Goal: Task Accomplishment & Management: Use online tool/utility

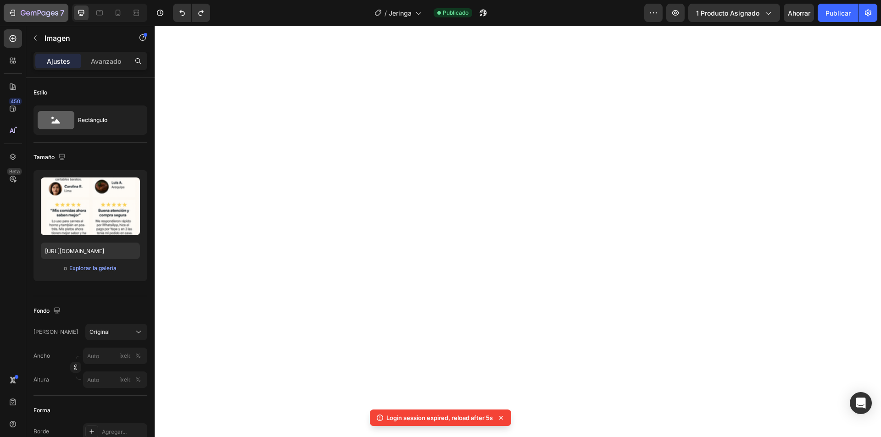
click at [31, 13] on icon "button" at bounding box center [34, 13] width 6 height 4
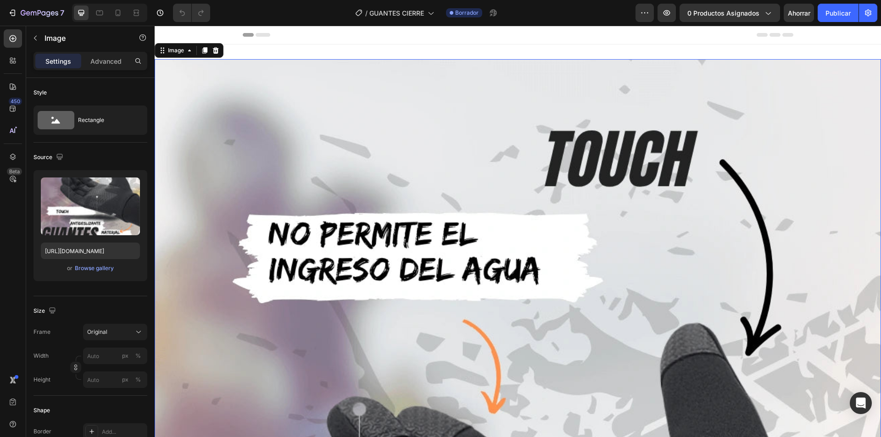
click at [108, 249] on input "[URL][DOMAIN_NAME]" at bounding box center [90, 251] width 99 height 17
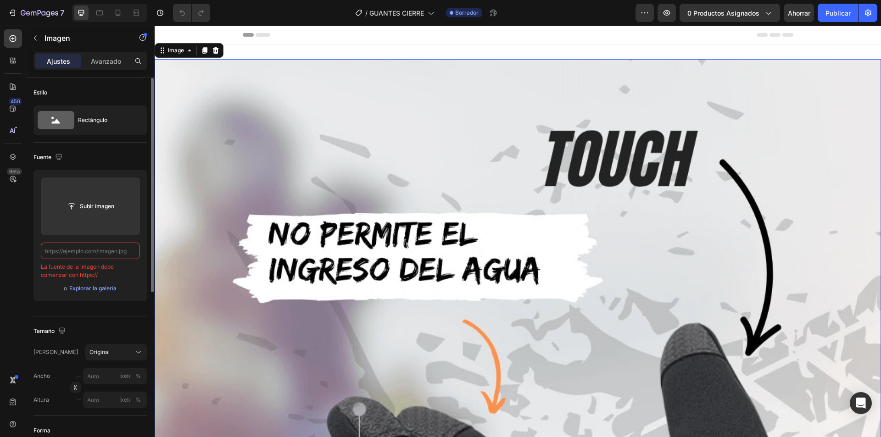
paste input "[URL][DOMAIN_NAME]"
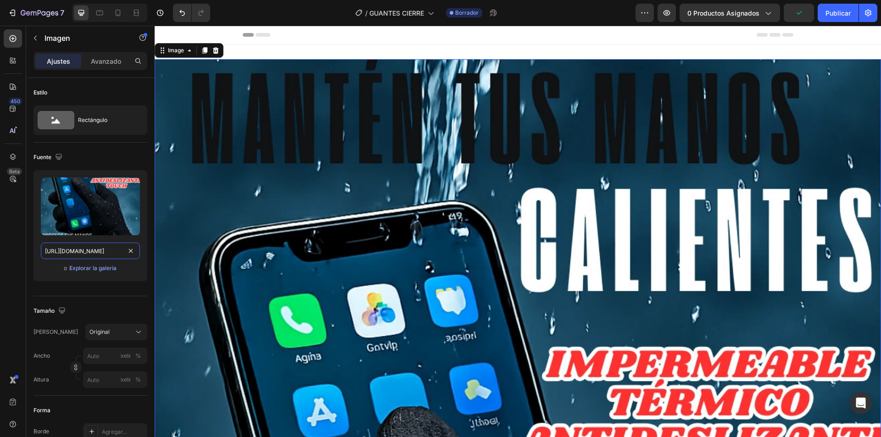
scroll to position [229, 0]
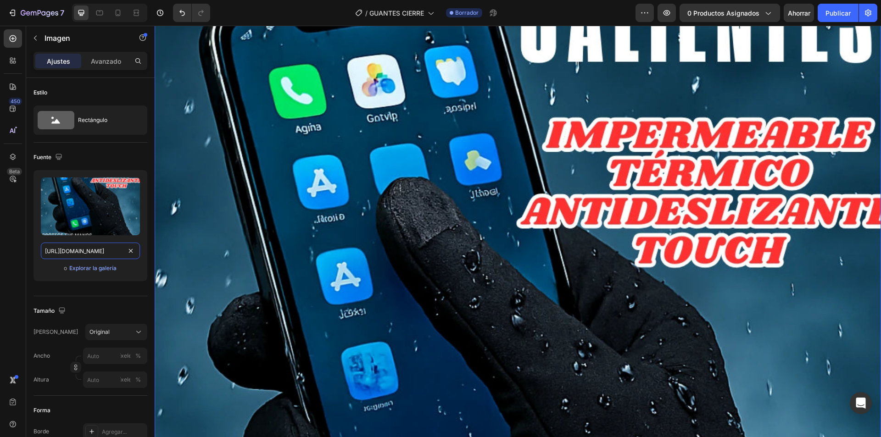
type input "[URL][DOMAIN_NAME]"
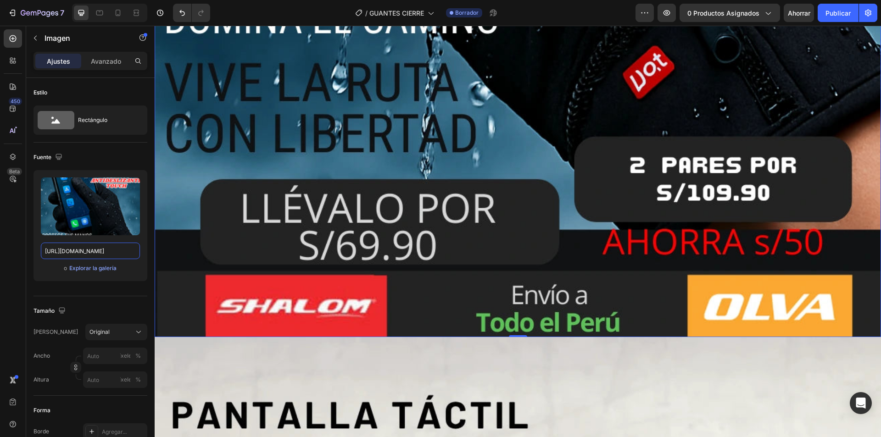
scroll to position [1055, 0]
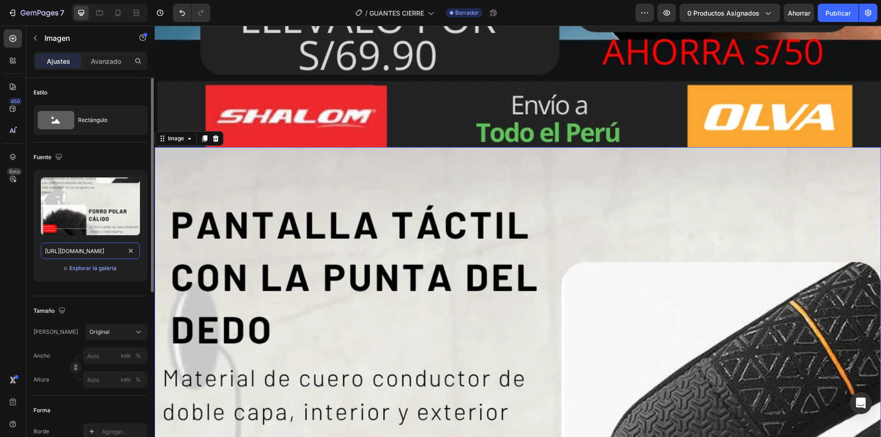
click at [88, 254] on input "[URL][DOMAIN_NAME]" at bounding box center [90, 251] width 99 height 17
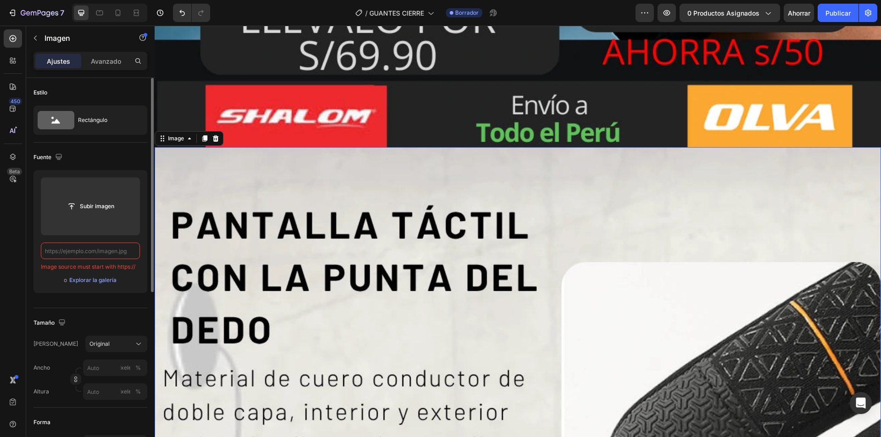
paste input "[URL][DOMAIN_NAME]"
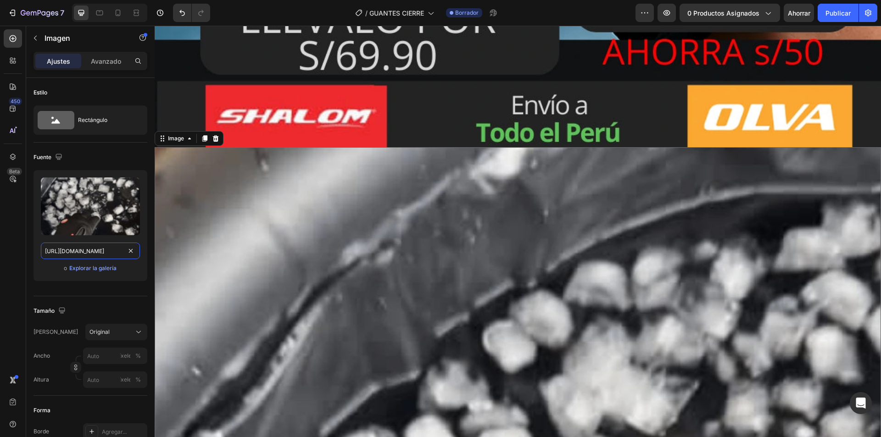
type input "[URL][DOMAIN_NAME]"
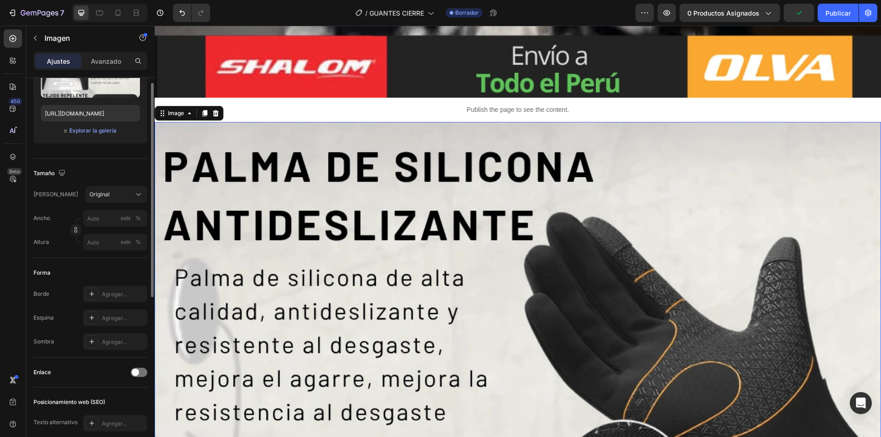
scroll to position [46, 0]
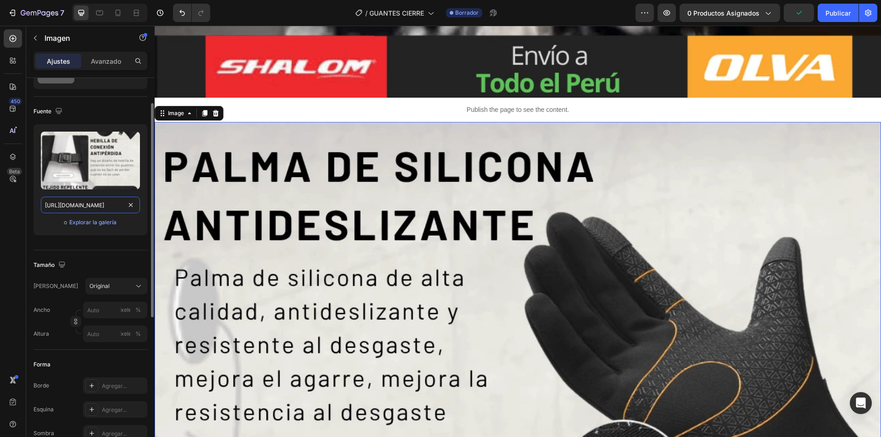
click at [100, 213] on input "[URL][DOMAIN_NAME]" at bounding box center [90, 205] width 99 height 17
paste input "3_492b1825-4d69-4b06-81cf-970593db04e8.webp?v=1756350618"
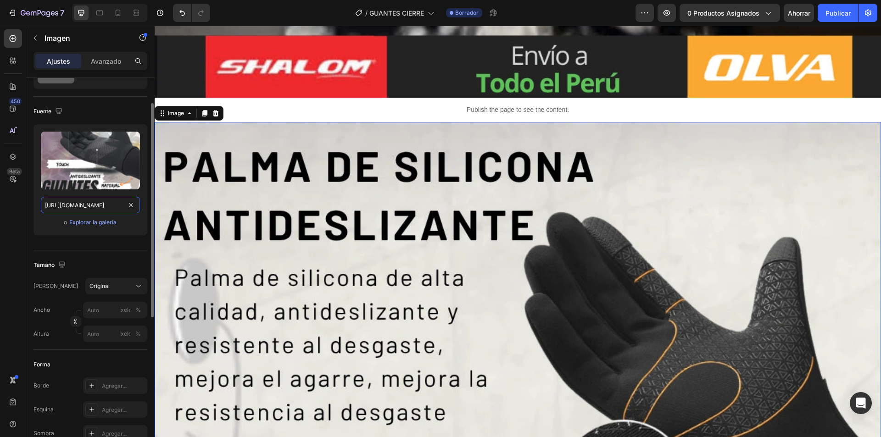
scroll to position [0, 245]
type input "[URL][DOMAIN_NAME]"
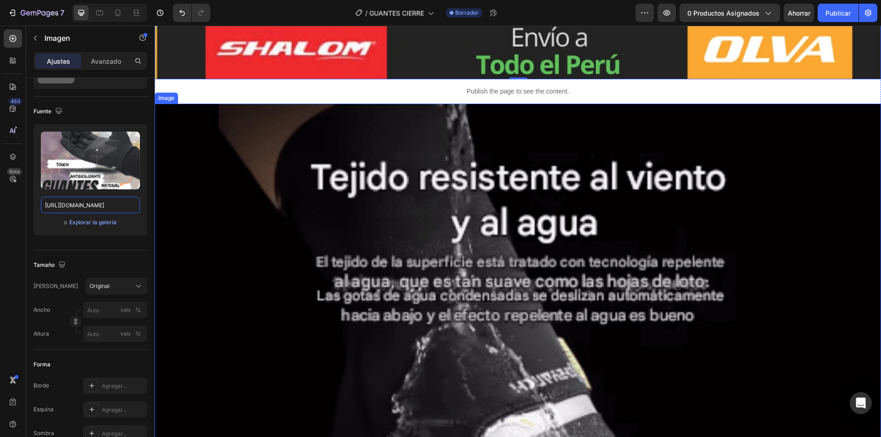
scroll to position [3578, 0]
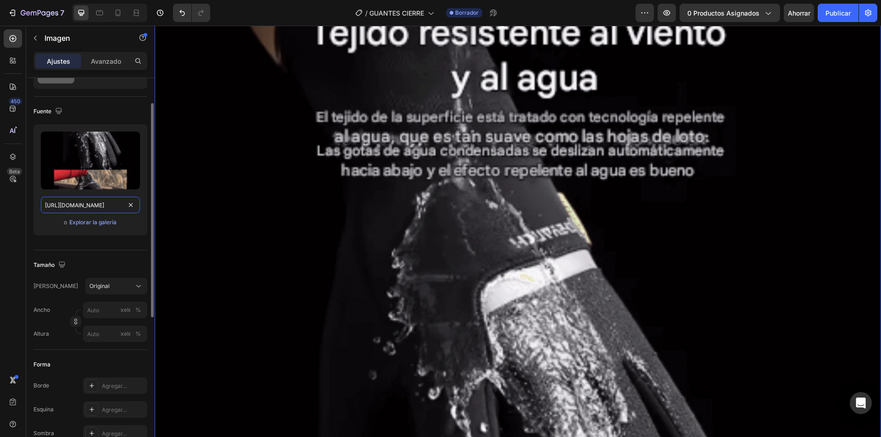
click at [119, 208] on input "[URL][DOMAIN_NAME]" at bounding box center [90, 205] width 99 height 17
paste input "4_67aa399a-3393-429e-9967-fc620b0e6636.webp?v=1756350618"
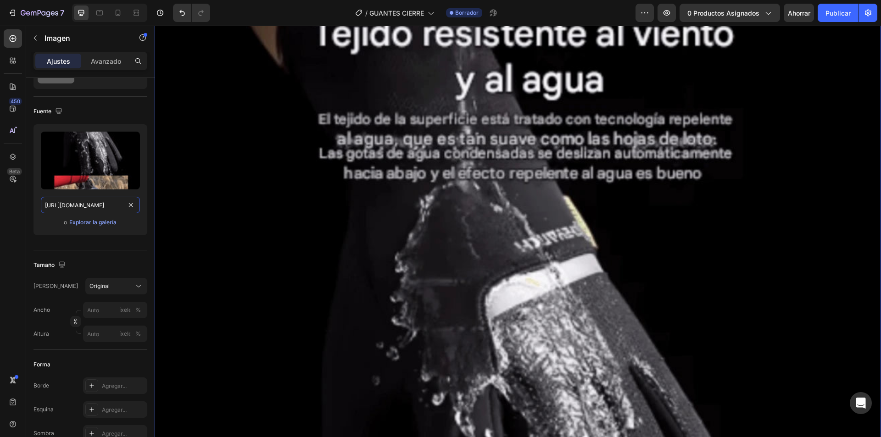
type input "[URL][DOMAIN_NAME]"
click at [101, 212] on input "[URL][DOMAIN_NAME]" at bounding box center [90, 205] width 99 height 17
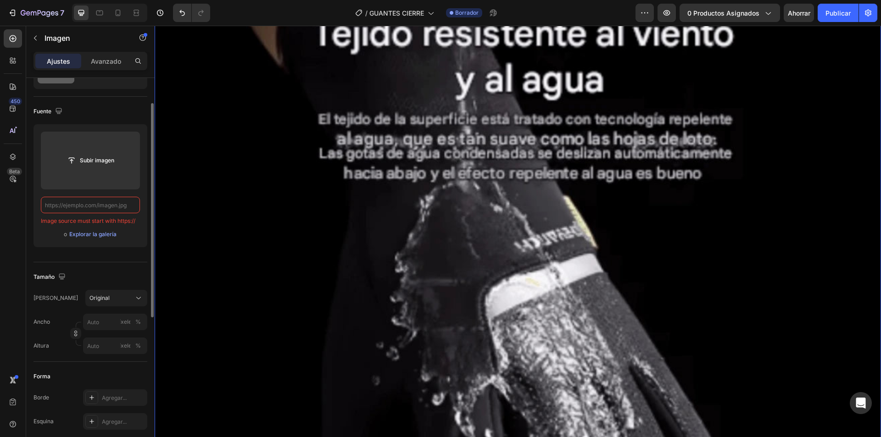
paste input "[URL][DOMAIN_NAME]"
type input "[URL][DOMAIN_NAME]"
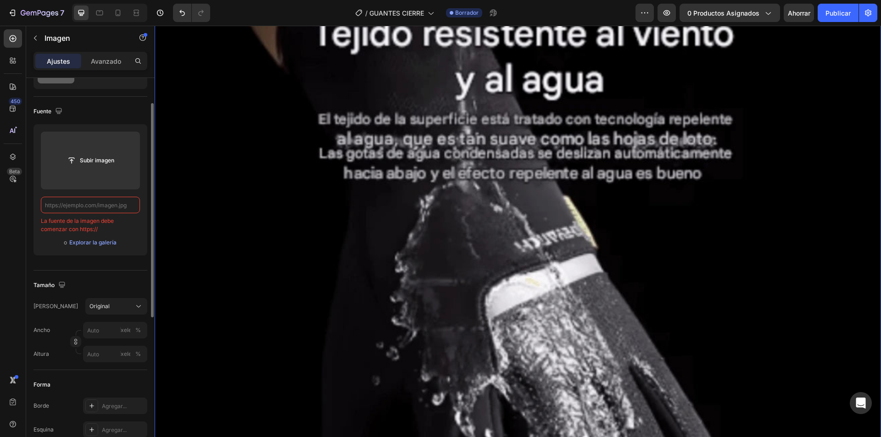
paste input "[URL][DOMAIN_NAME]"
type input "[URL][DOMAIN_NAME]"
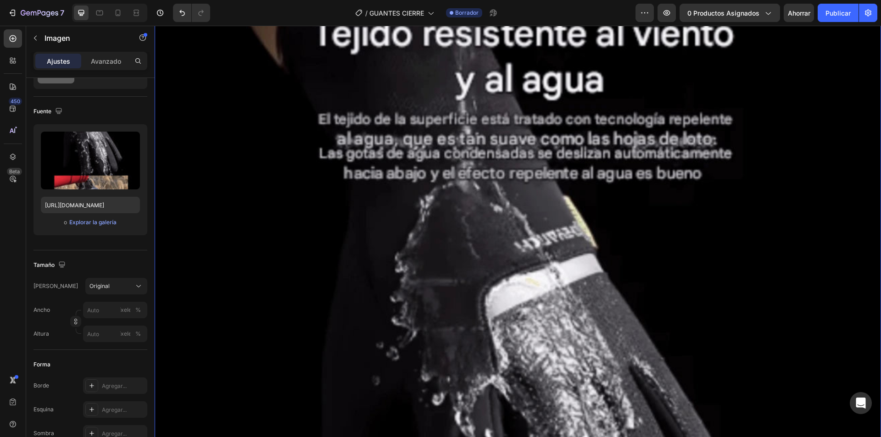
click at [798, 11] on font "Ahorrar" at bounding box center [799, 13] width 22 height 8
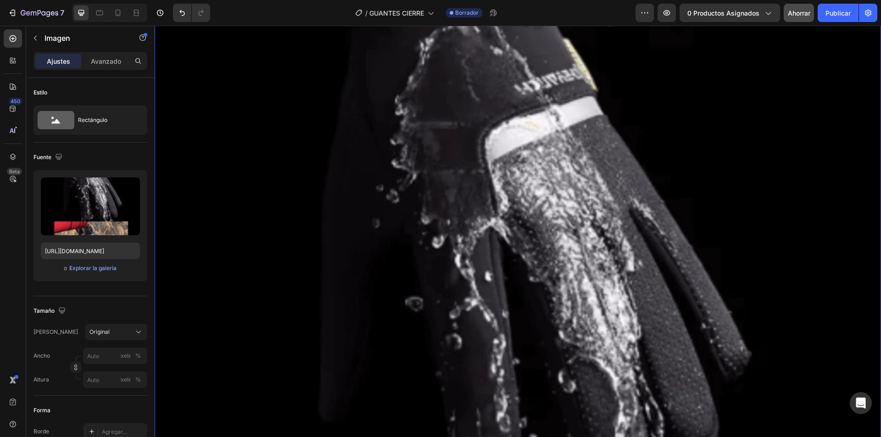
scroll to position [3854, 0]
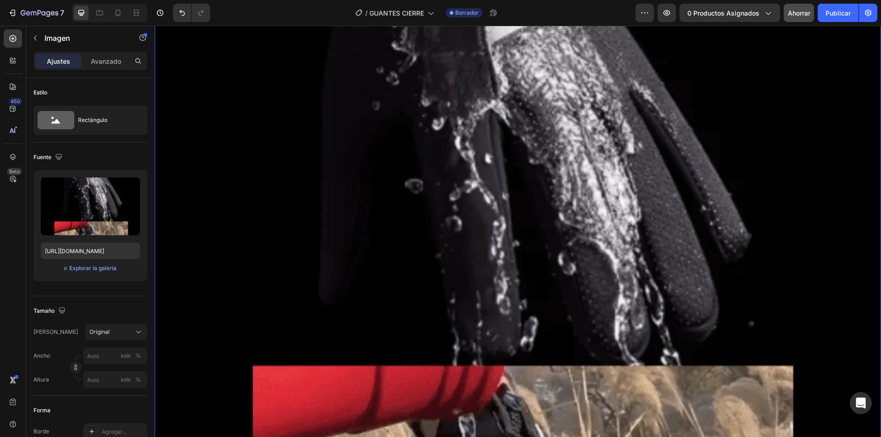
click at [334, 195] on img at bounding box center [518, 254] width 726 height 1143
click at [103, 256] on input "[URL][DOMAIN_NAME]" at bounding box center [90, 251] width 99 height 17
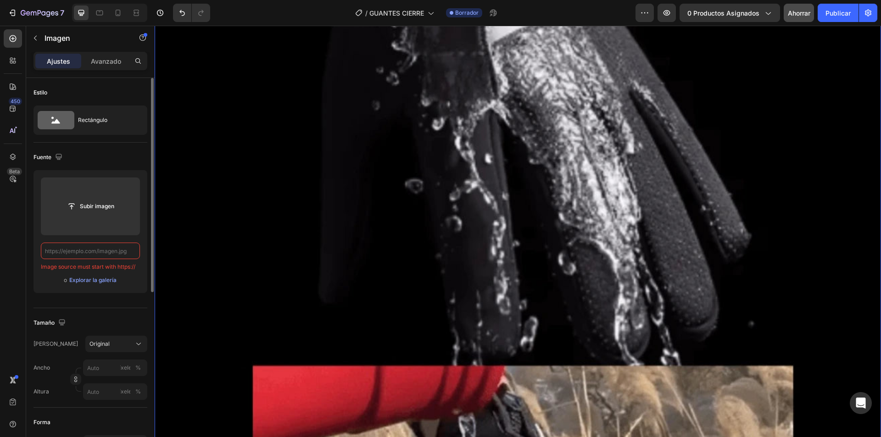
paste input "[URL][DOMAIN_NAME]"
type input "[URL][DOMAIN_NAME]"
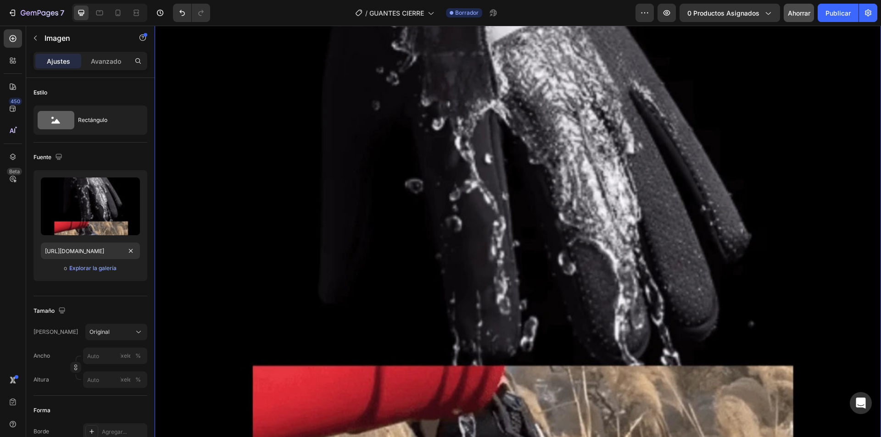
scroll to position [0, 0]
click at [211, 216] on img at bounding box center [518, 254] width 726 height 1143
click at [319, 213] on img at bounding box center [518, 254] width 726 height 1143
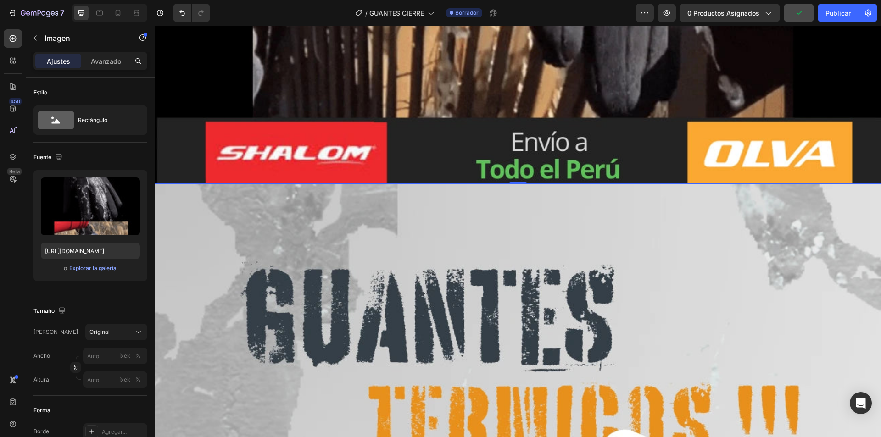
scroll to position [4817, 0]
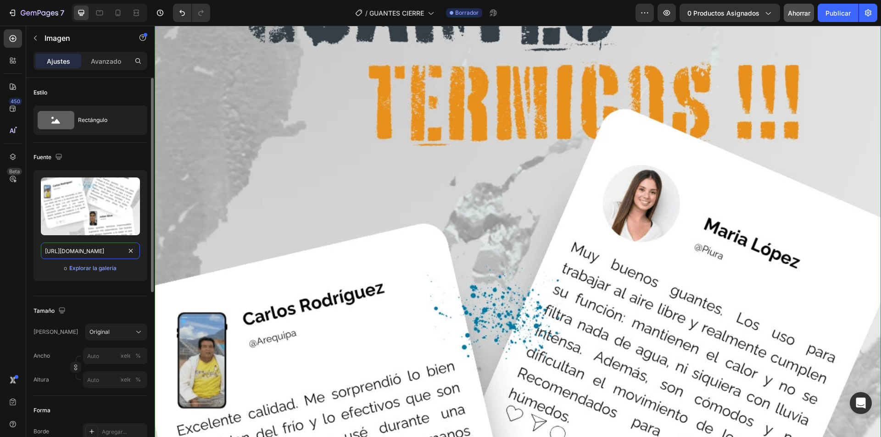
click at [84, 248] on input "[URL][DOMAIN_NAME]" at bounding box center [90, 251] width 99 height 17
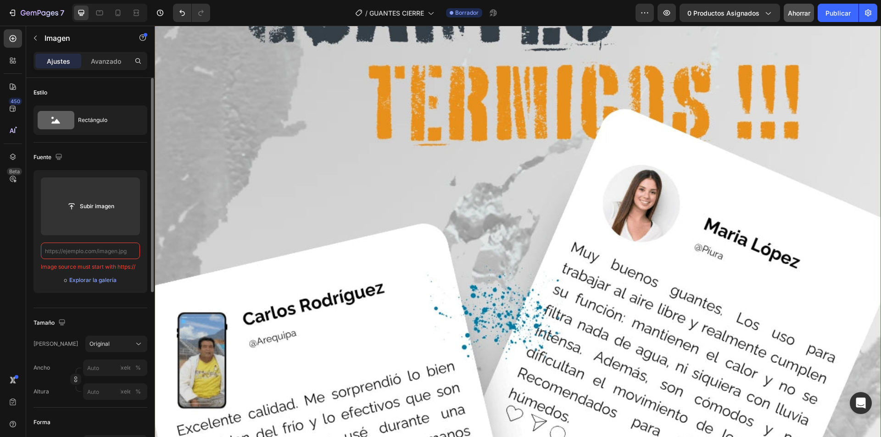
paste input "[URL][DOMAIN_NAME]"
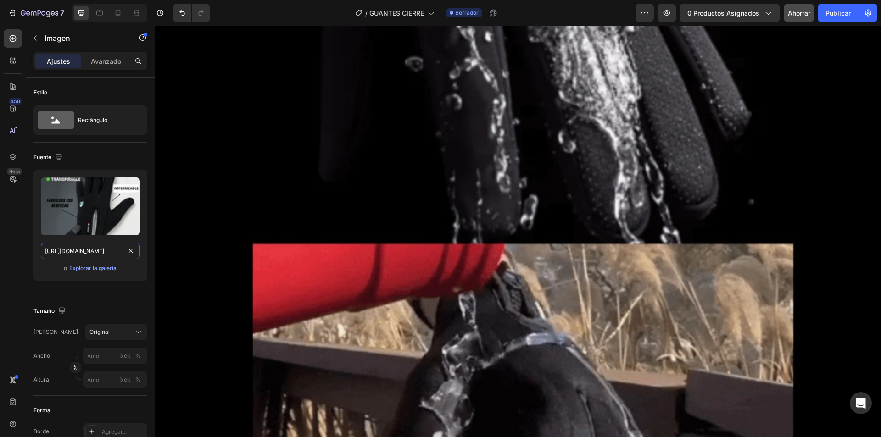
scroll to position [3900, 0]
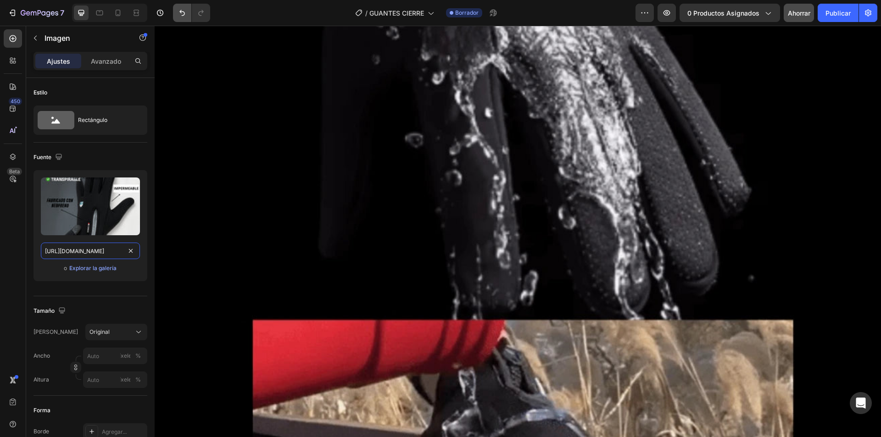
type input "[URL][DOMAIN_NAME]"
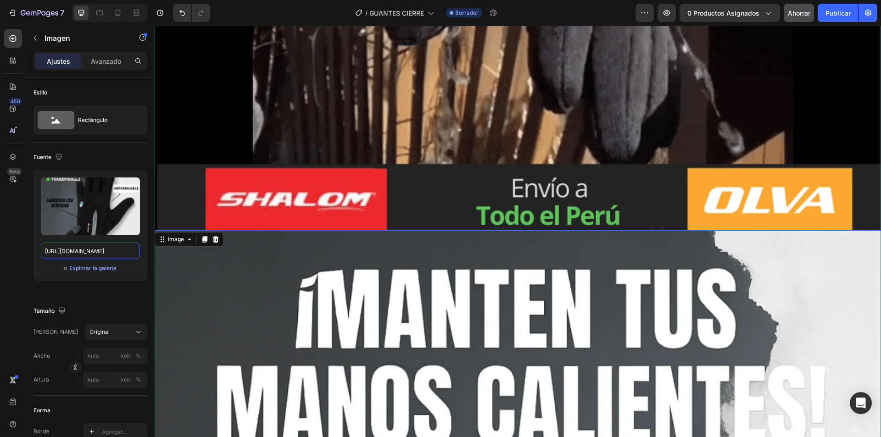
scroll to position [4725, 0]
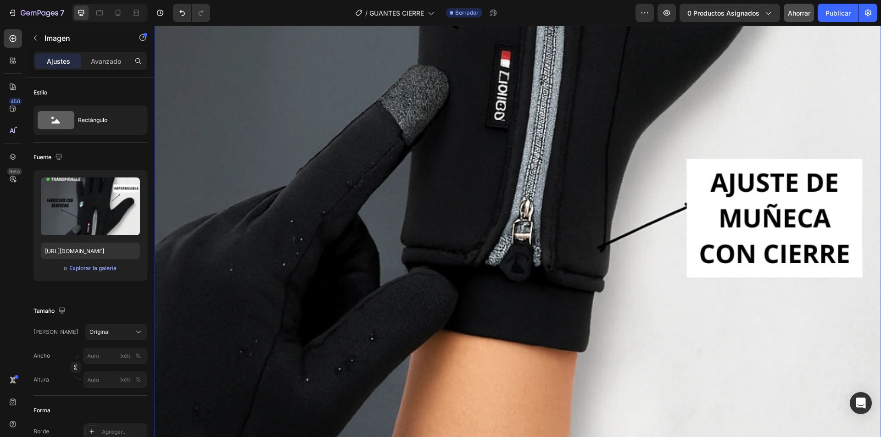
scroll to position [5503, 0]
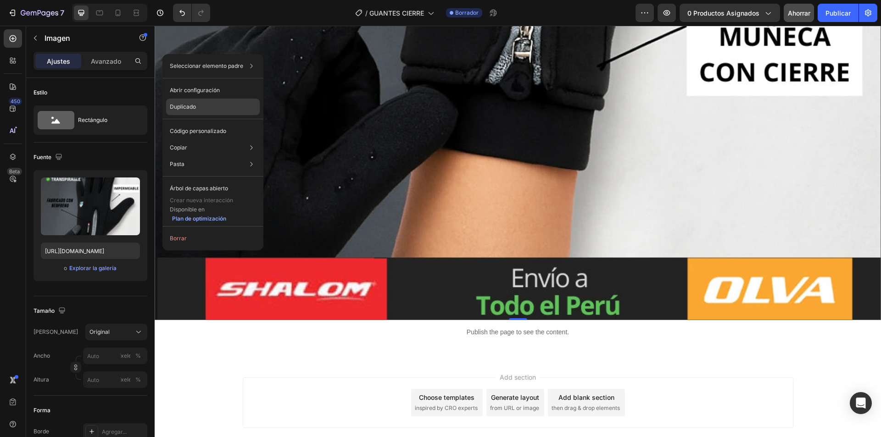
drag, startPoint x: 209, startPoint y: 105, endPoint x: 70, endPoint y: 229, distance: 186.2
click at [209, 123] on div "Duplicado" at bounding box center [213, 131] width 94 height 17
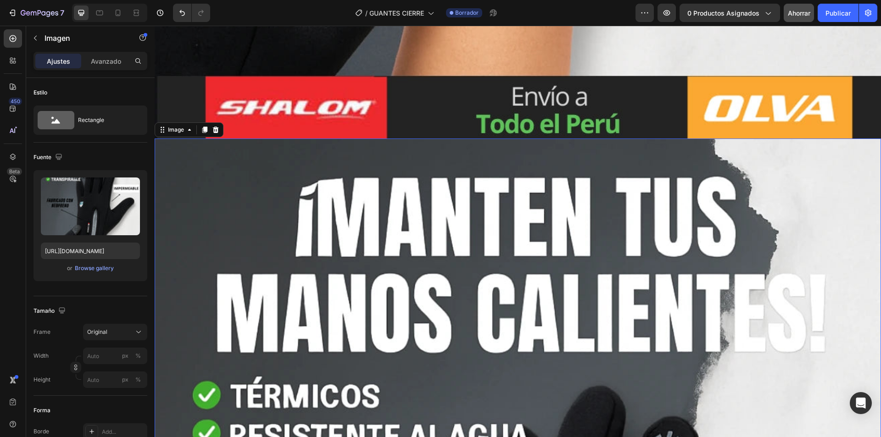
scroll to position [5712, 0]
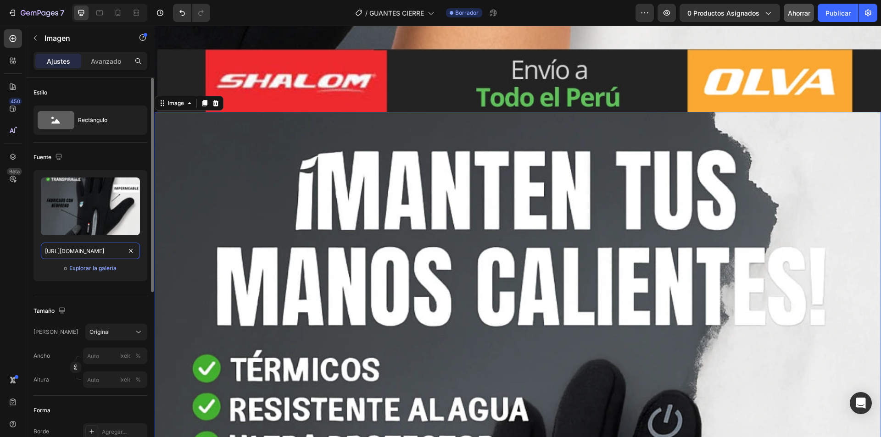
click at [106, 253] on input "[URL][DOMAIN_NAME]" at bounding box center [90, 251] width 99 height 17
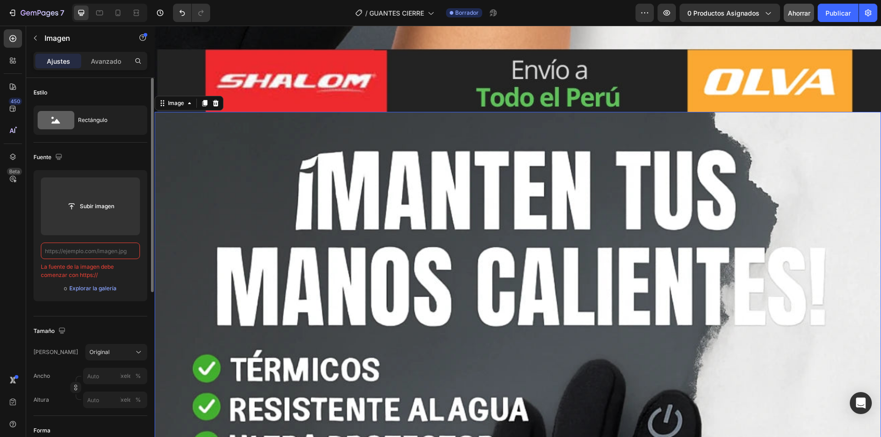
paste input "[URL][DOMAIN_NAME]"
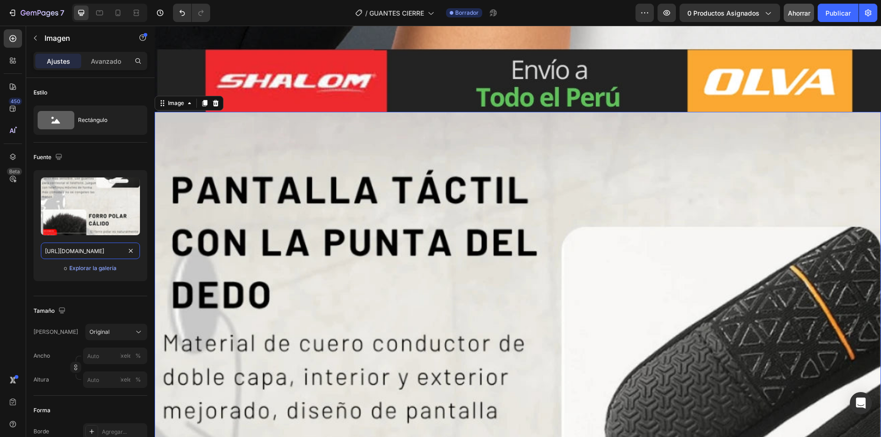
type input "[URL][DOMAIN_NAME]"
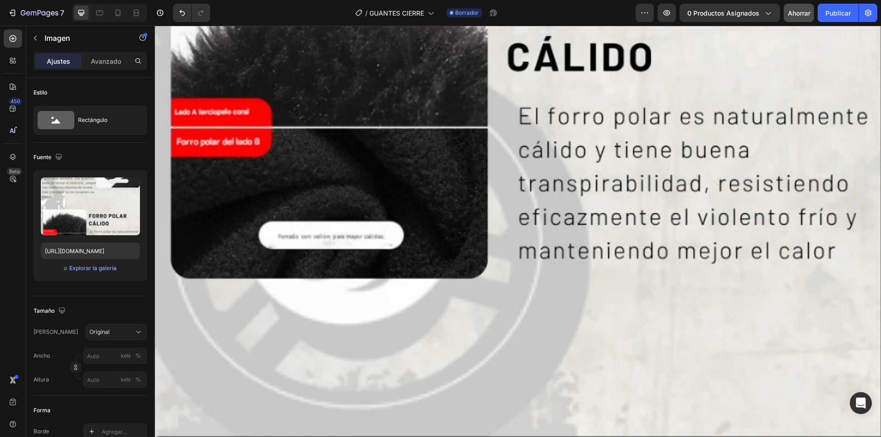
scroll to position [6583, 0]
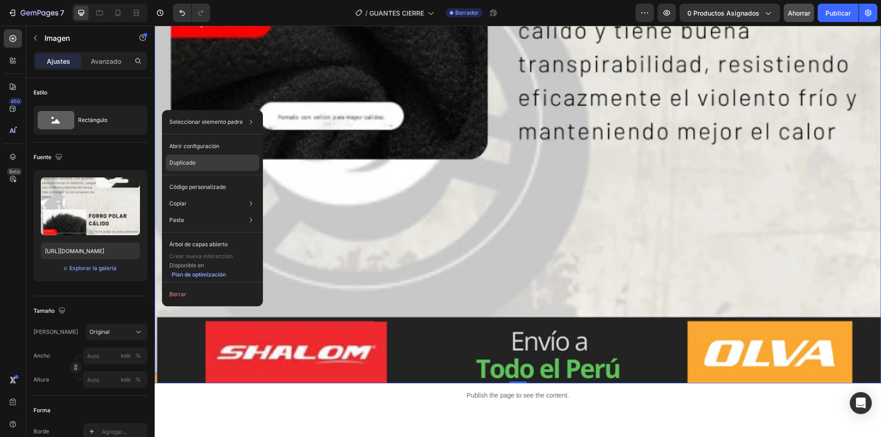
click at [195, 179] on div "Duplicado" at bounding box center [213, 187] width 94 height 17
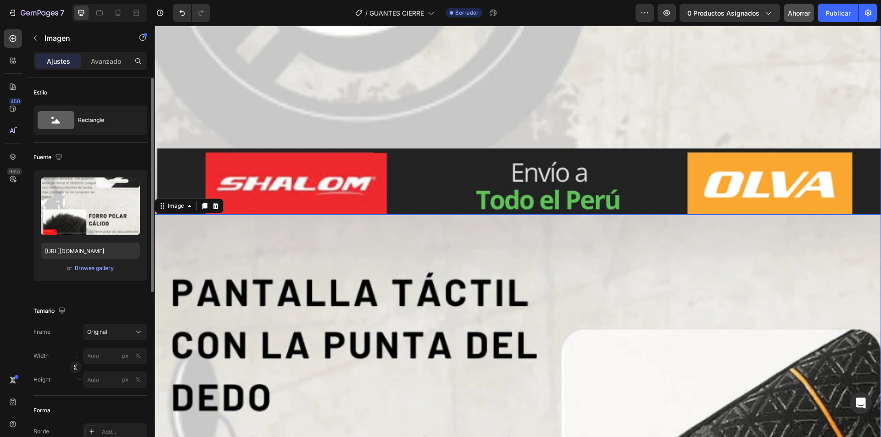
scroll to position [6844, 0]
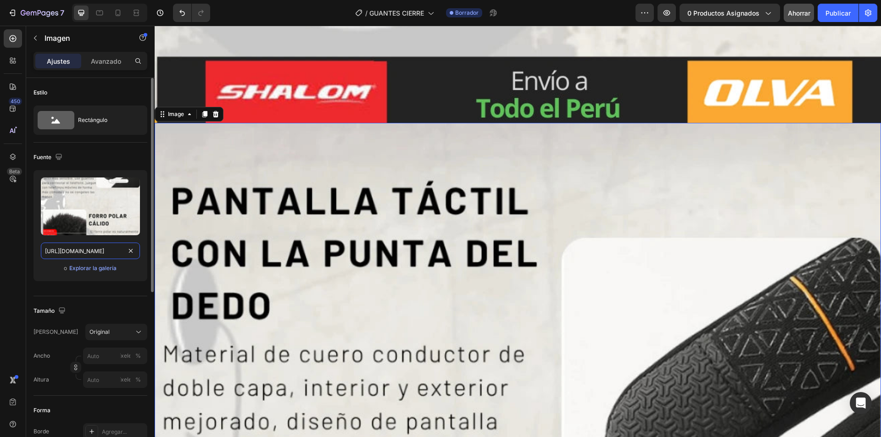
click at [96, 250] on input "[URL][DOMAIN_NAME]" at bounding box center [90, 251] width 99 height 17
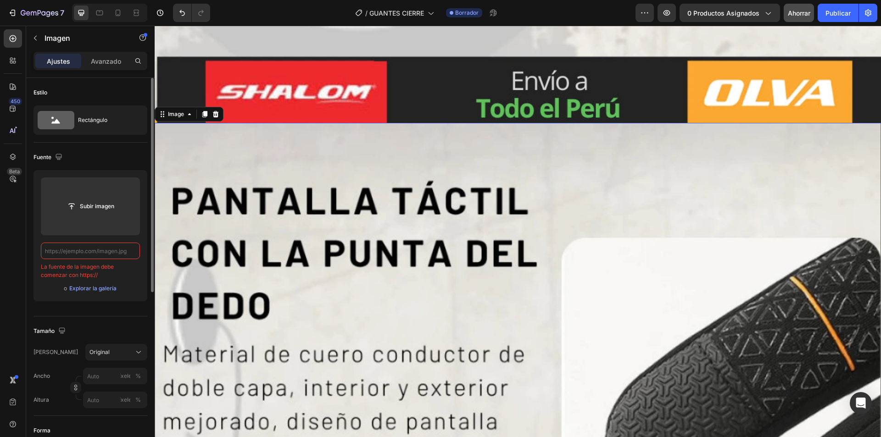
paste input "[URL][DOMAIN_NAME]"
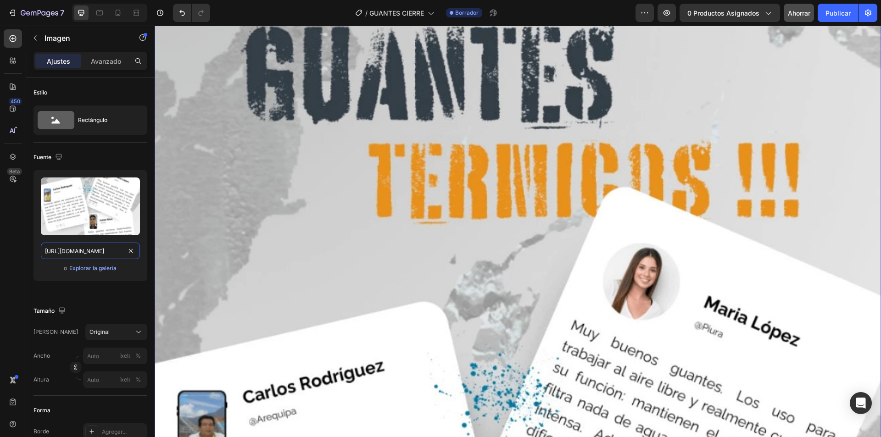
scroll to position [7027, 0]
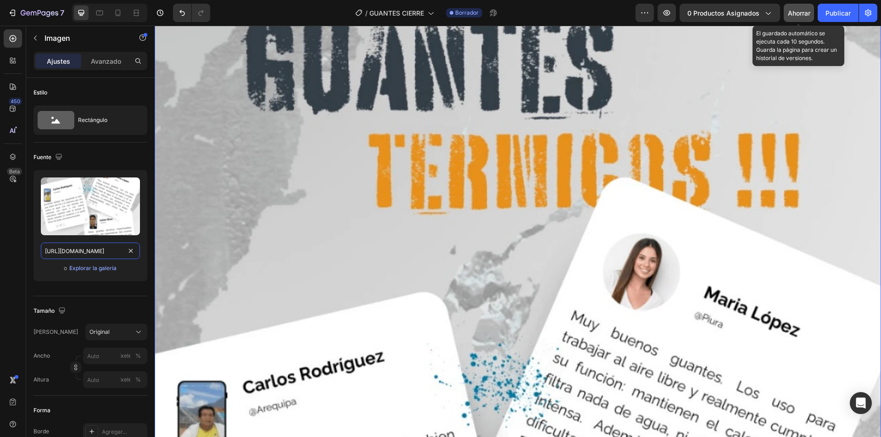
type input "[URL][DOMAIN_NAME]"
click at [797, 17] on div "Ahorrar" at bounding box center [799, 13] width 22 height 10
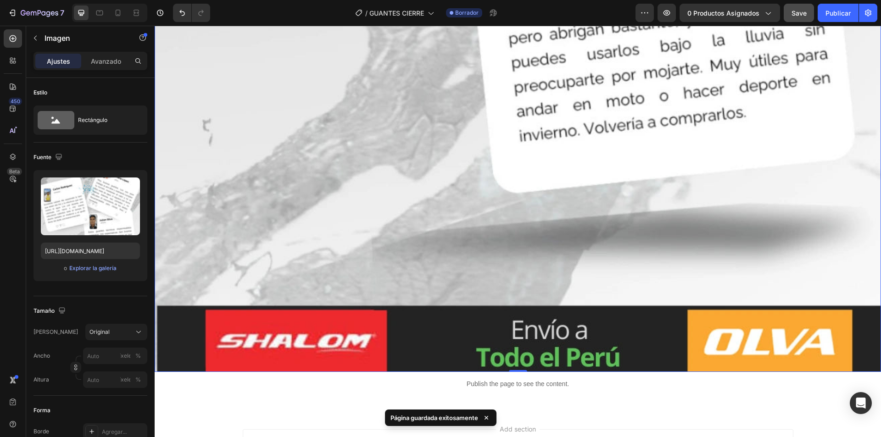
scroll to position [7768, 0]
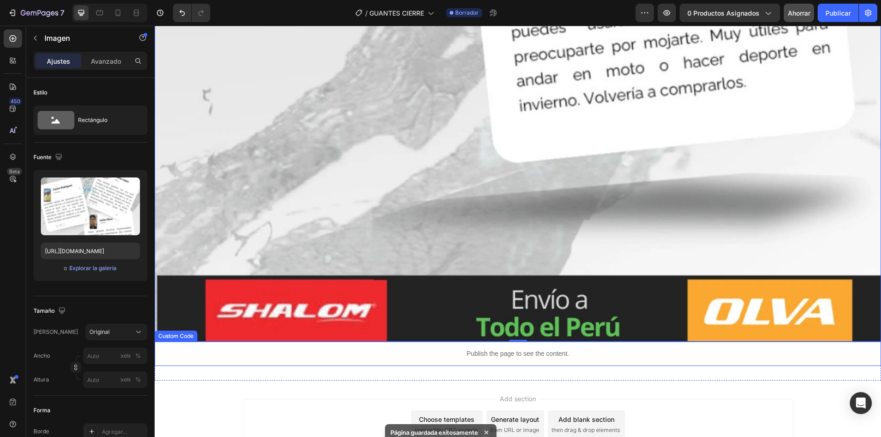
click at [156, 342] on div "Publish the page to see the content." at bounding box center [518, 354] width 726 height 24
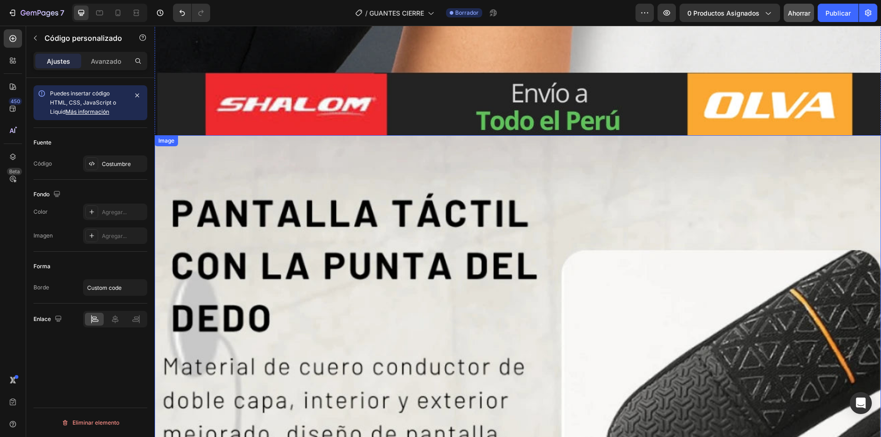
scroll to position [5612, 0]
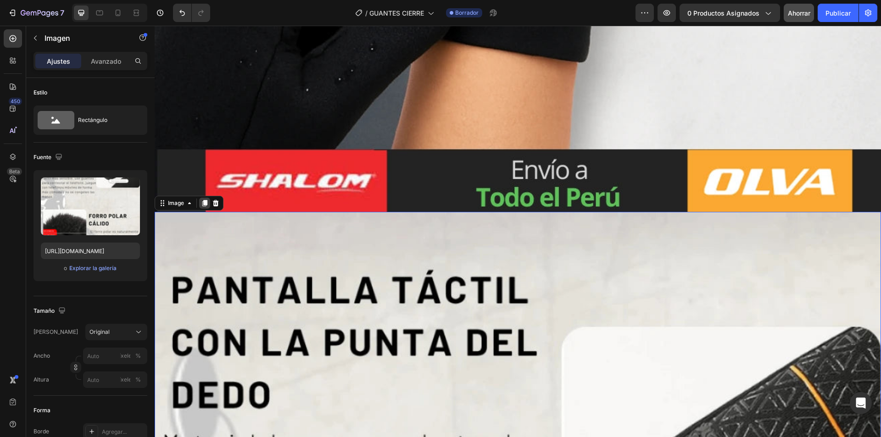
click at [208, 198] on div at bounding box center [204, 203] width 11 height 11
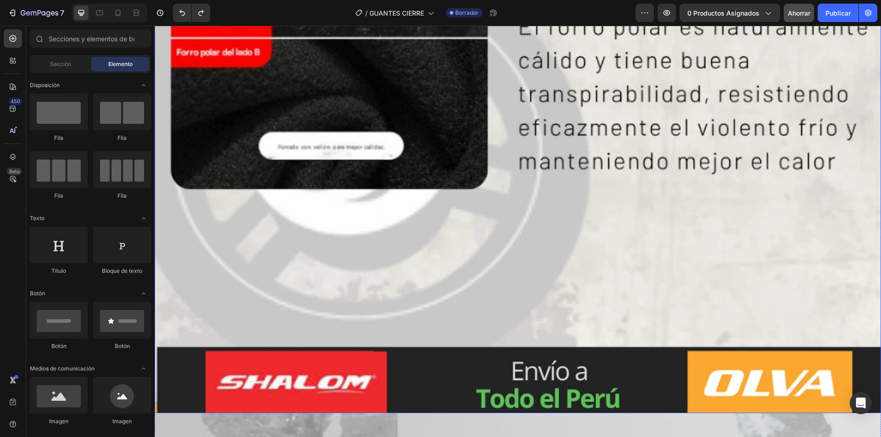
scroll to position [6569, 0]
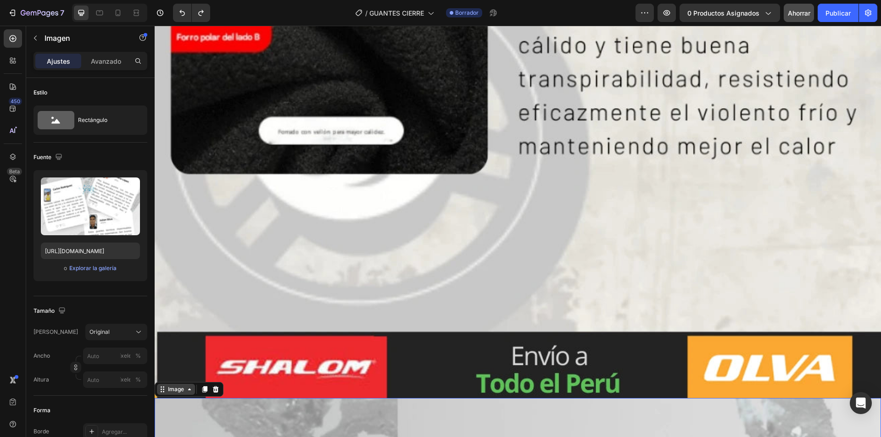
click at [185, 384] on div "Image" at bounding box center [176, 389] width 38 height 11
click at [204, 386] on icon at bounding box center [204, 389] width 5 height 6
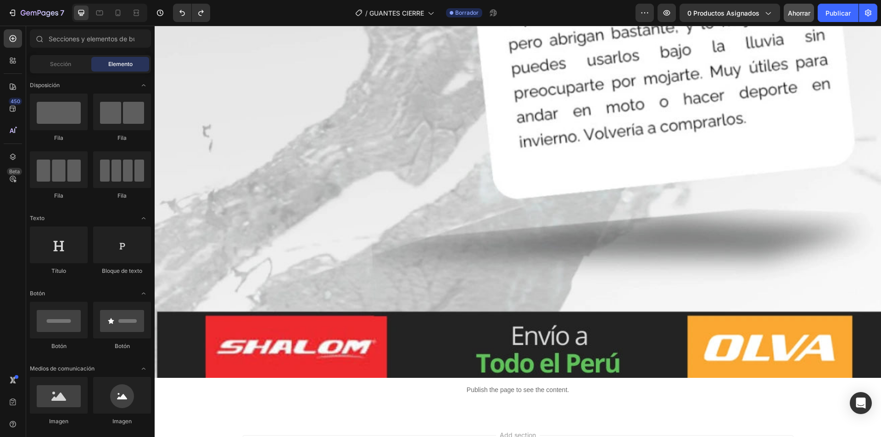
scroll to position [7676, 0]
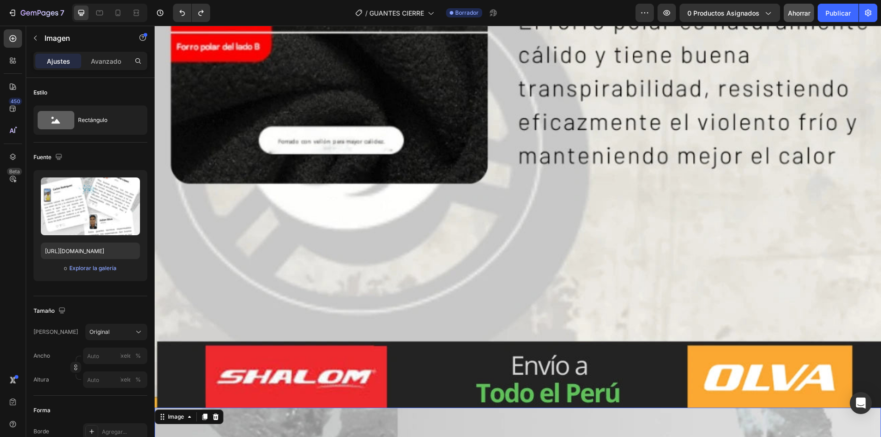
scroll to position [6529, 0]
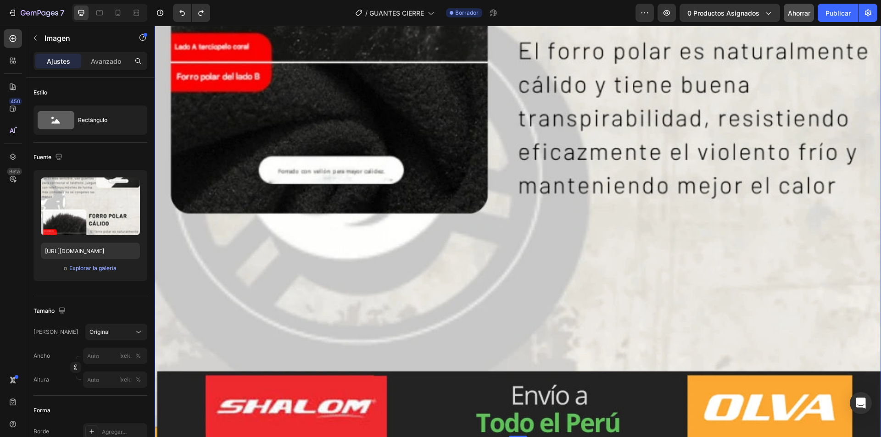
click at [156, 422] on div "Image" at bounding box center [189, 429] width 69 height 15
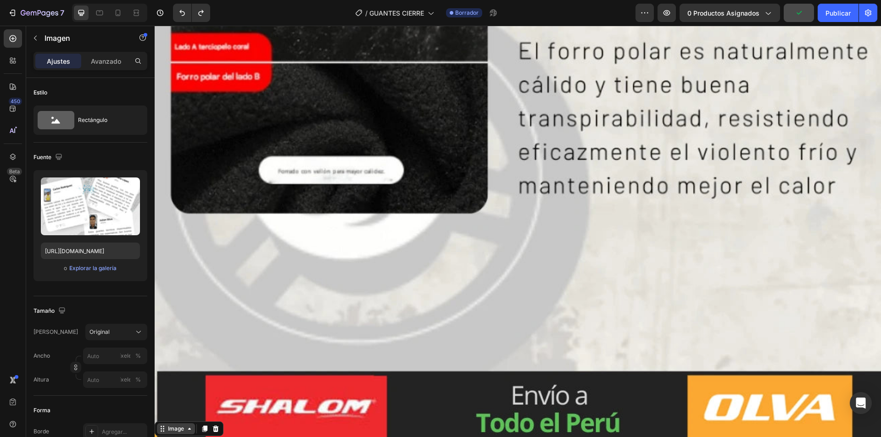
click at [166, 425] on div "Image" at bounding box center [176, 429] width 20 height 8
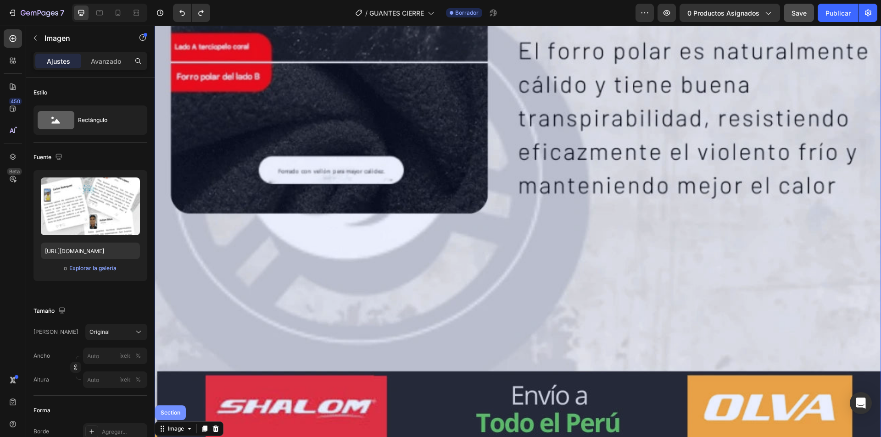
click at [176, 406] on div "Section" at bounding box center [170, 413] width 31 height 15
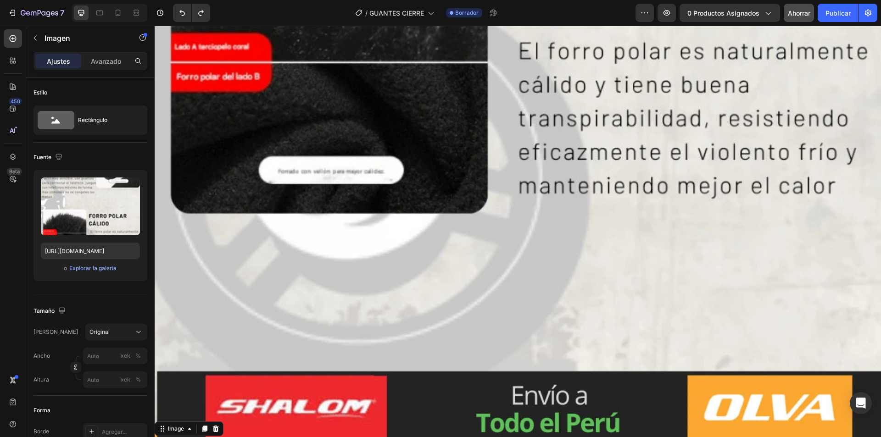
click at [725, 13] on font "0 productos asignados" at bounding box center [723, 13] width 72 height 8
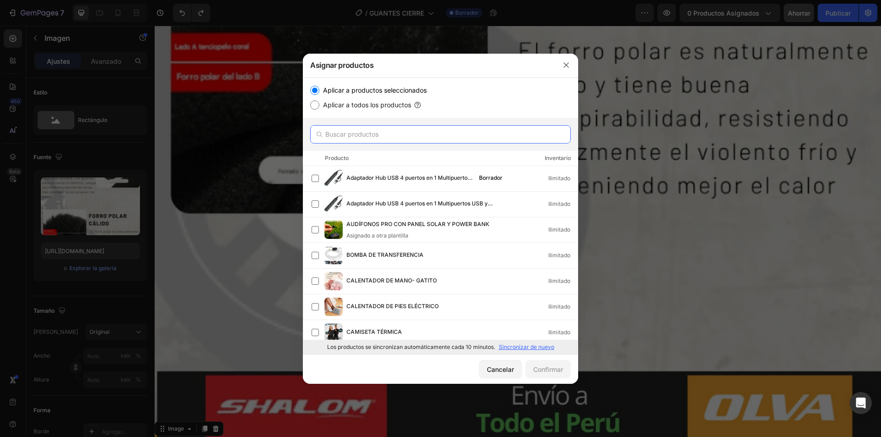
click at [400, 140] on input "text" at bounding box center [440, 134] width 261 height 18
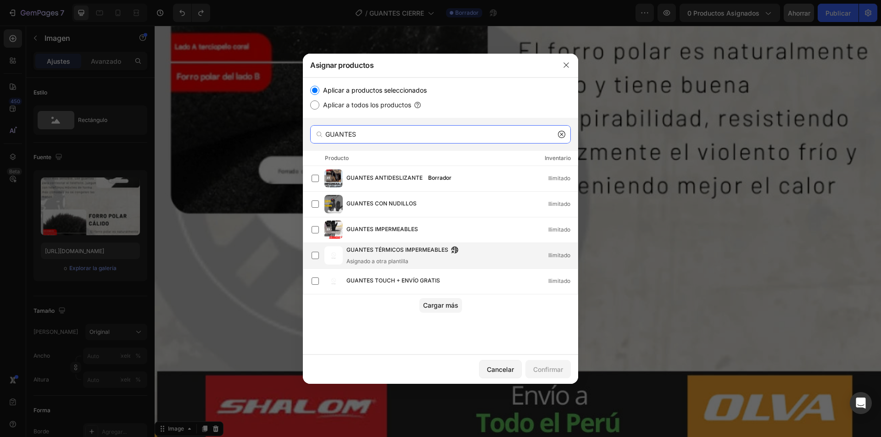
type input "GUANTES"
click at [412, 258] on div "Asignado a otra plantilla" at bounding box center [404, 261] width 117 height 8
click at [556, 369] on font "Confirmar" at bounding box center [548, 370] width 30 height 8
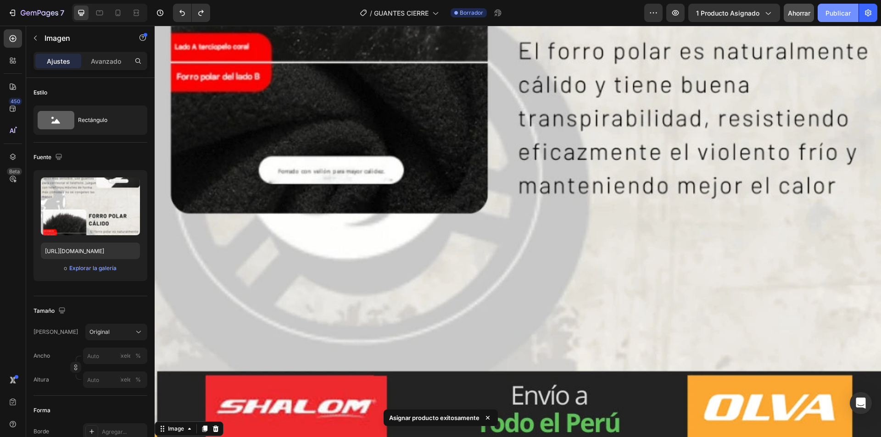
click at [829, 15] on font "Publicar" at bounding box center [837, 13] width 25 height 8
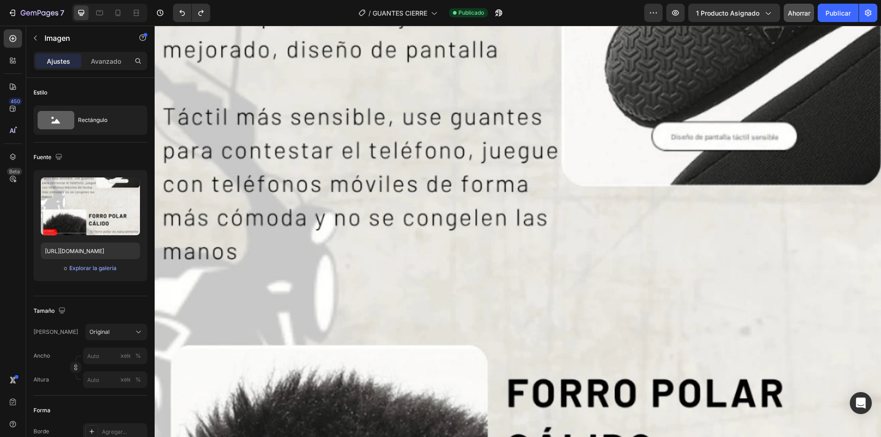
scroll to position [6070, 0]
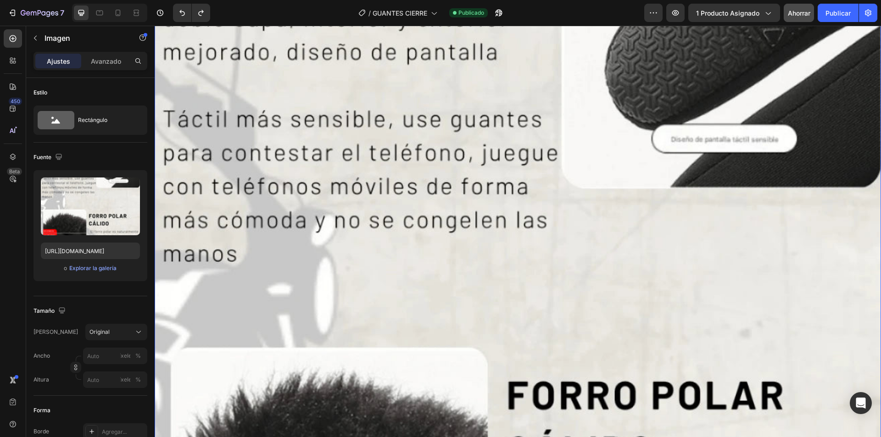
click at [525, 269] on img at bounding box center [518, 324] width 726 height 1143
click at [496, 242] on img at bounding box center [518, 324] width 726 height 1143
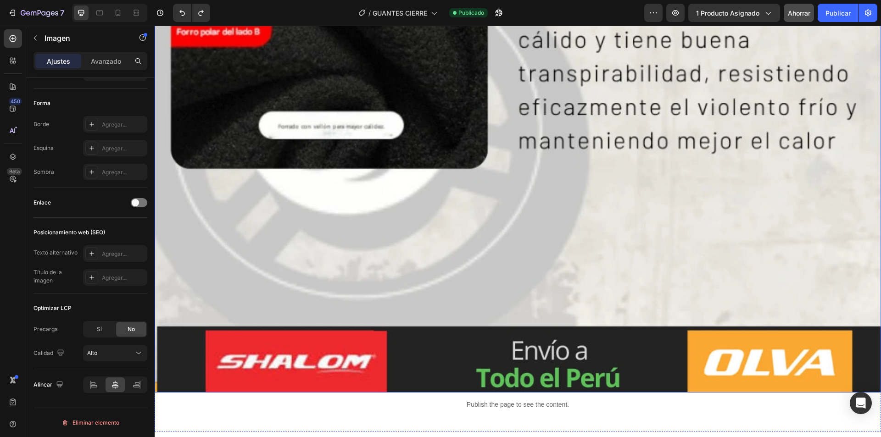
scroll to position [7768, 0]
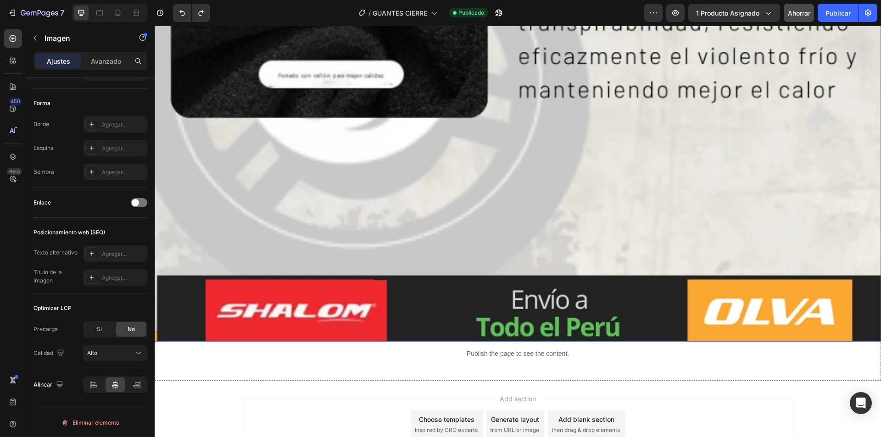
click at [842, 9] on font "Publicar" at bounding box center [837, 13] width 25 height 8
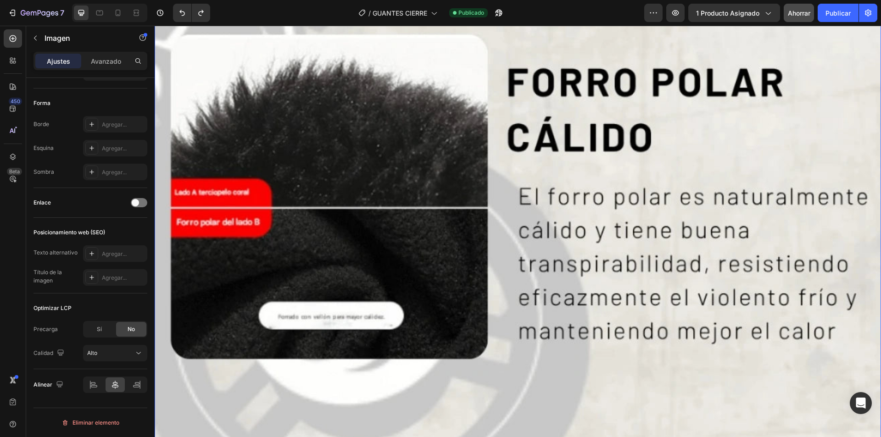
scroll to position [7539, 0]
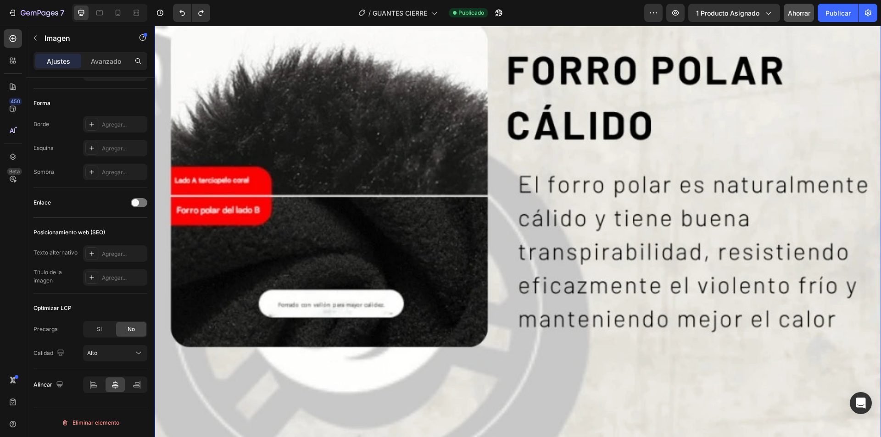
click at [381, 208] on img at bounding box center [518, -1] width 726 height 1143
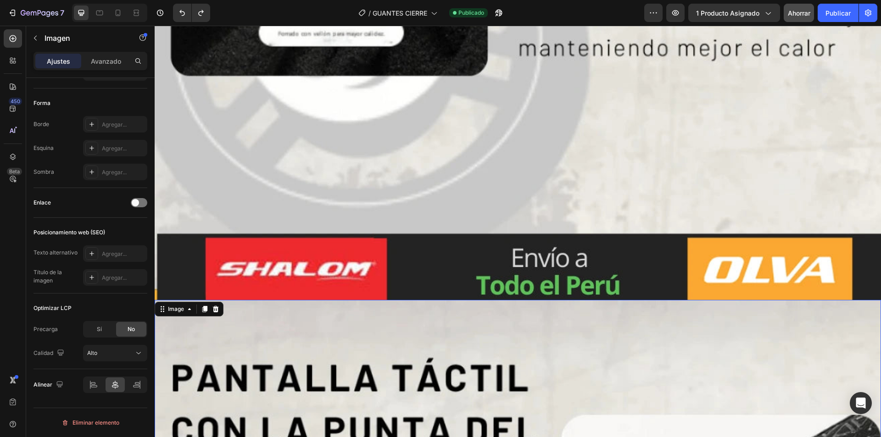
scroll to position [6942, 0]
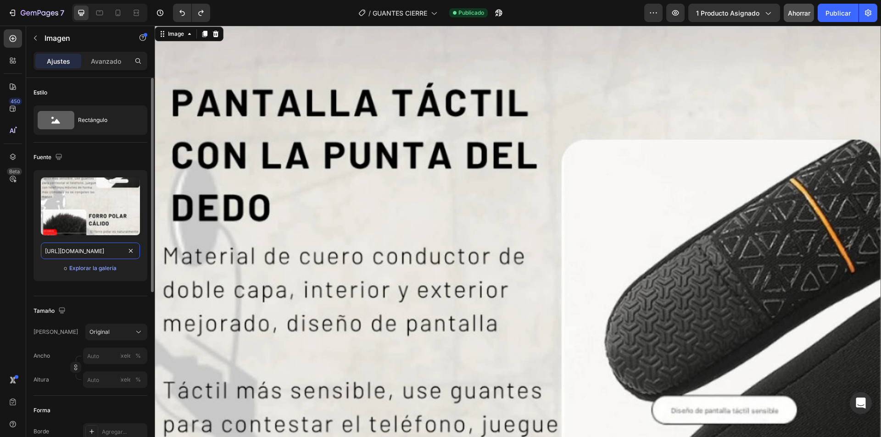
click at [102, 250] on input "[URL][DOMAIN_NAME]" at bounding box center [90, 251] width 99 height 17
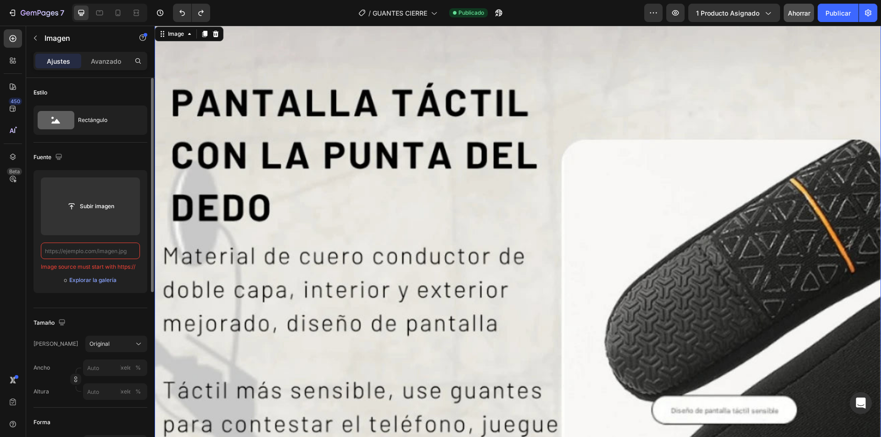
paste input "[URL][DOMAIN_NAME]"
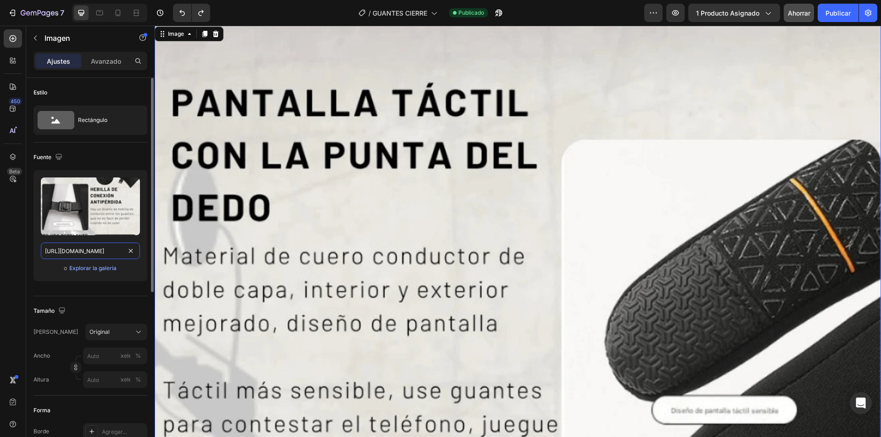
scroll to position [0, 128]
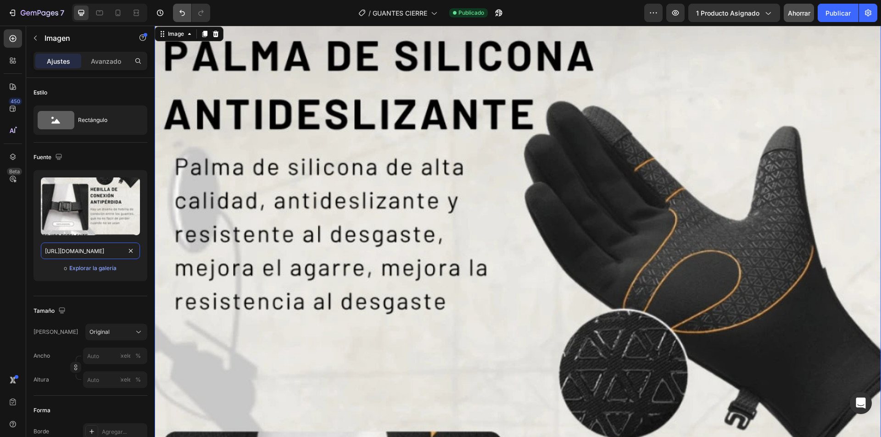
type input "[URL][DOMAIN_NAME]"
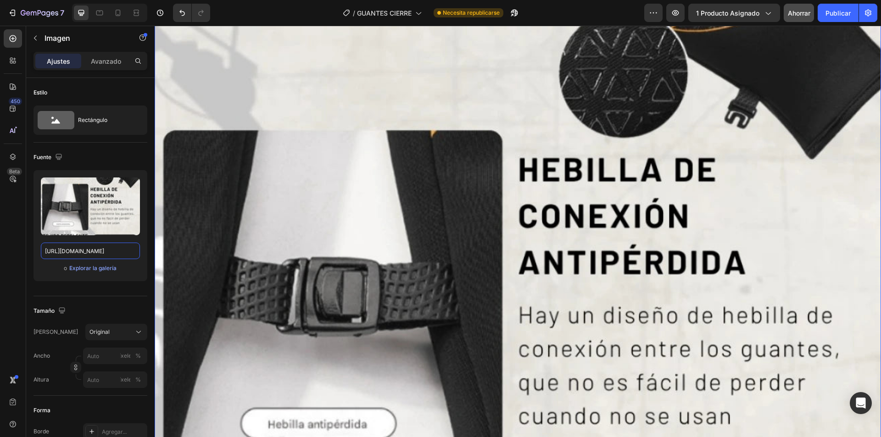
scroll to position [7263, 0]
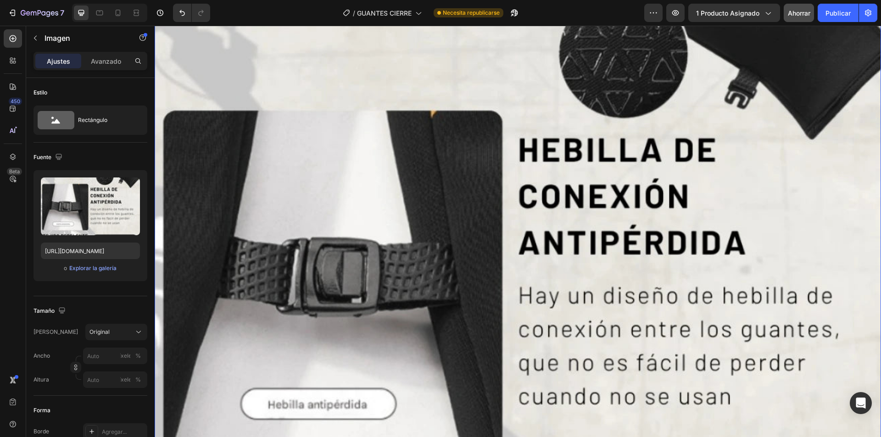
click at [339, 180] on img at bounding box center [518, 275] width 726 height 1143
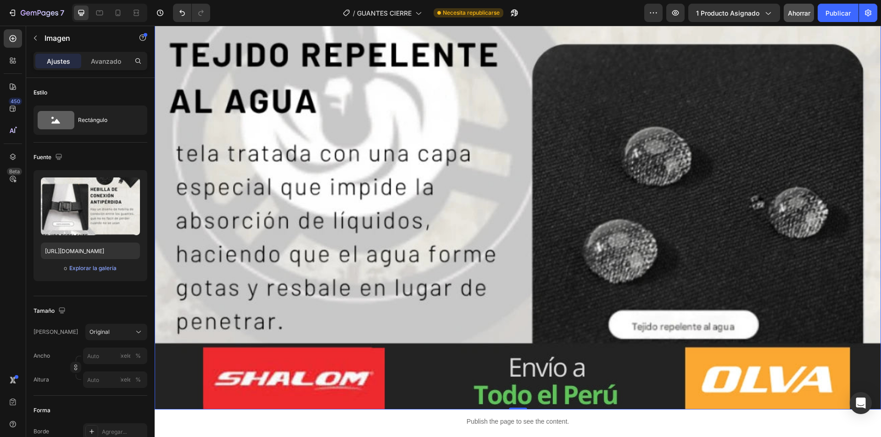
scroll to position [7768, 0]
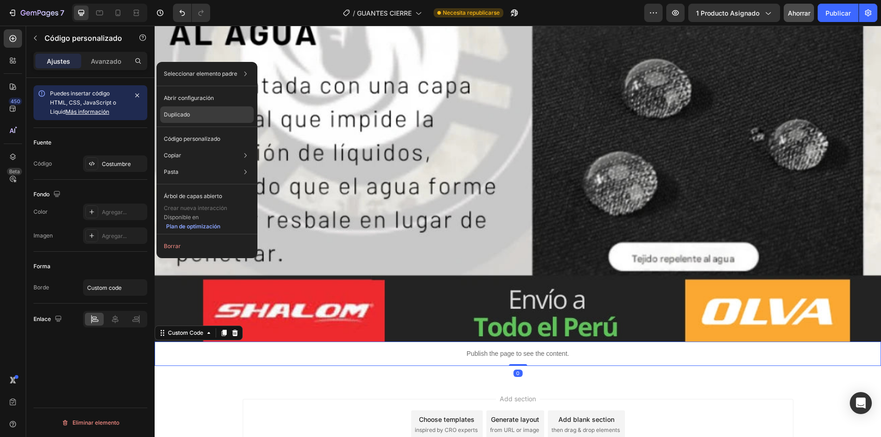
click at [187, 116] on font "Duplicado" at bounding box center [177, 114] width 26 height 7
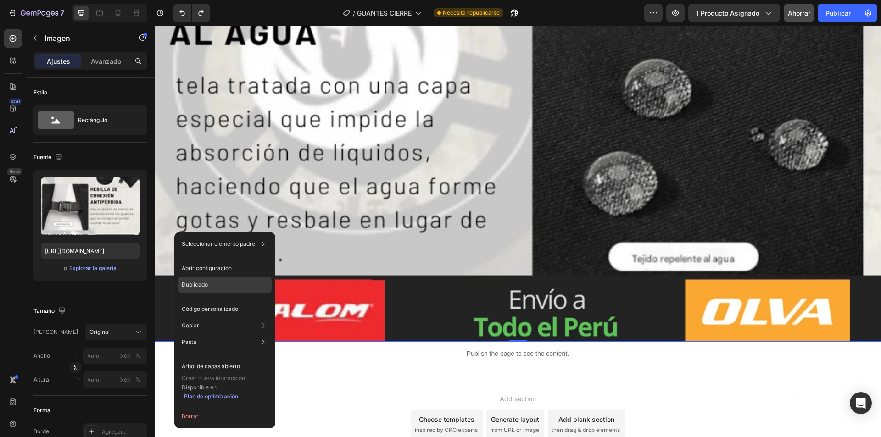
click at [201, 285] on font "Duplicado" at bounding box center [195, 284] width 26 height 7
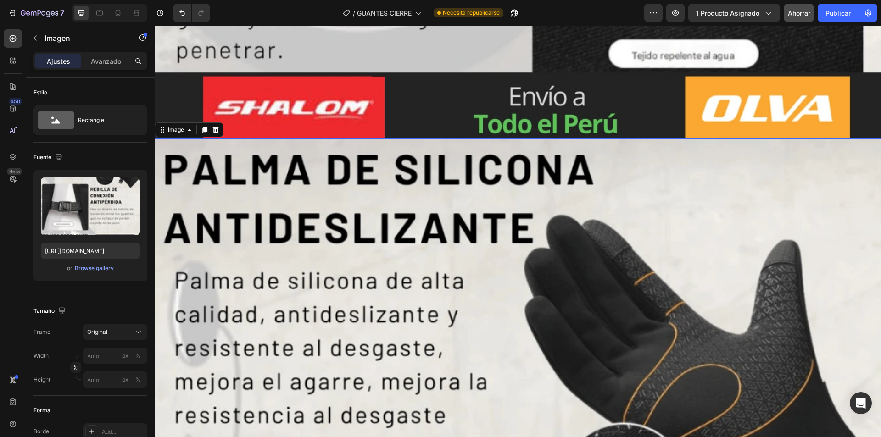
scroll to position [7976, 0]
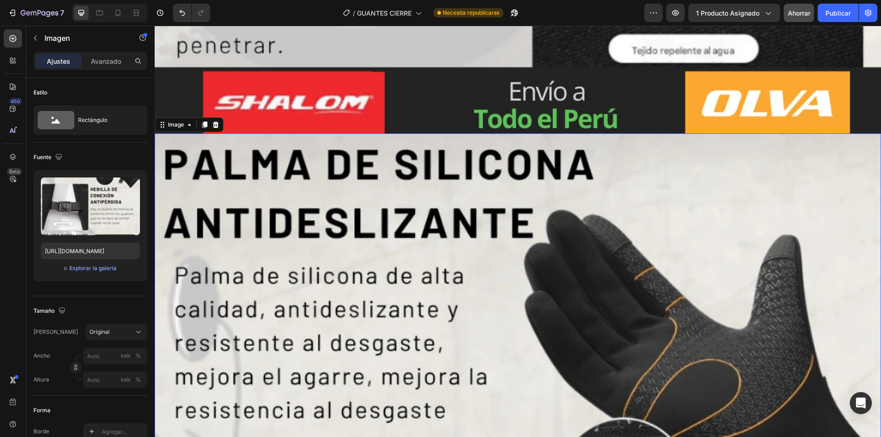
click at [104, 254] on input "[URL][DOMAIN_NAME]" at bounding box center [90, 251] width 99 height 17
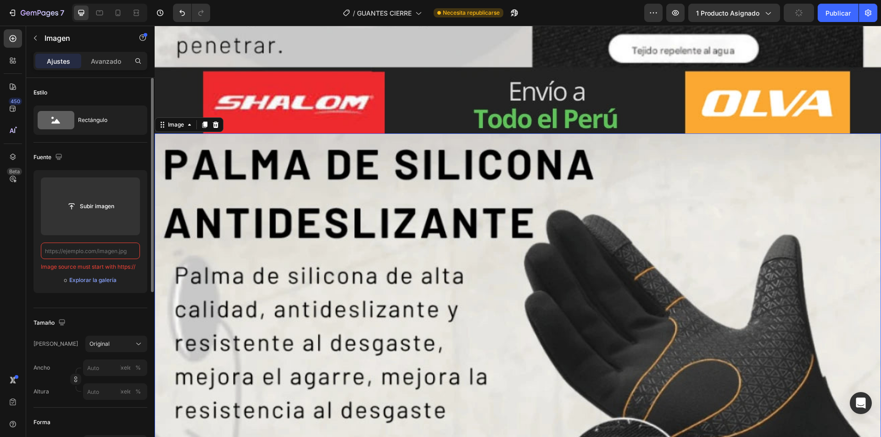
paste input "[URL][DOMAIN_NAME]"
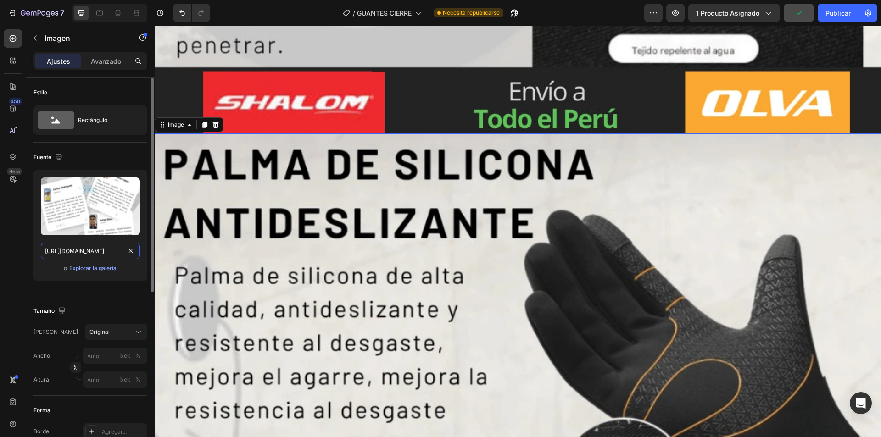
scroll to position [0, 131]
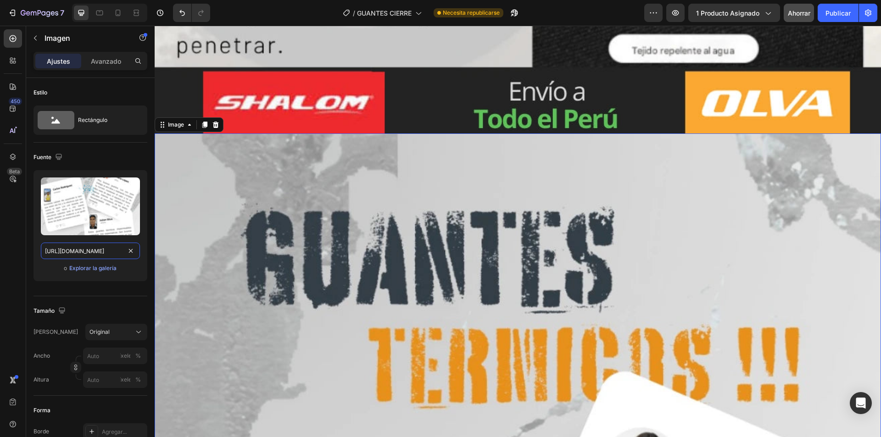
type input "[URL][DOMAIN_NAME]"
click at [800, 11] on font "Ahorrar" at bounding box center [799, 13] width 22 height 8
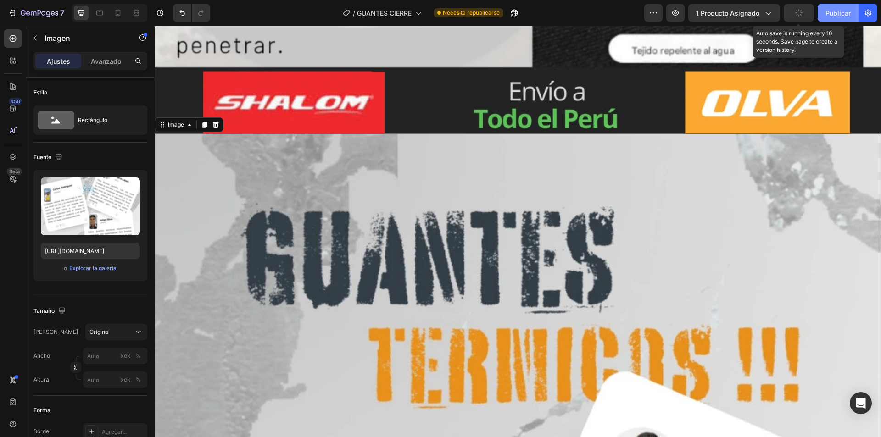
scroll to position [0, 0]
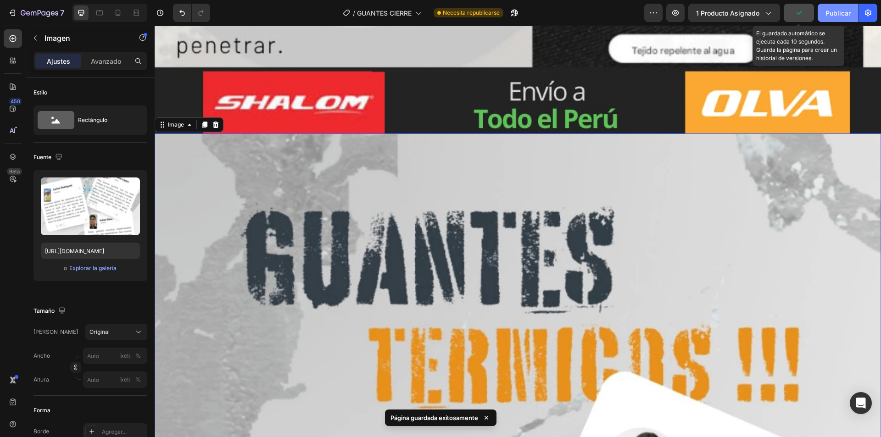
click at [833, 15] on font "Publicar" at bounding box center [837, 13] width 25 height 8
